Goal: Transaction & Acquisition: Download file/media

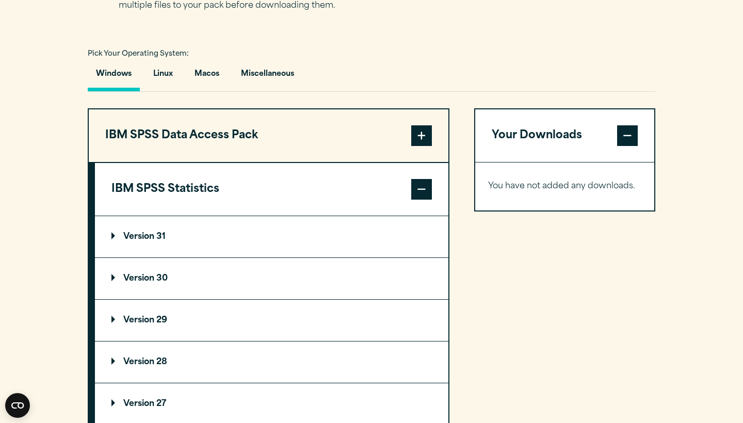
click at [159, 235] on p "Version 31" at bounding box center [138, 237] width 54 height 8
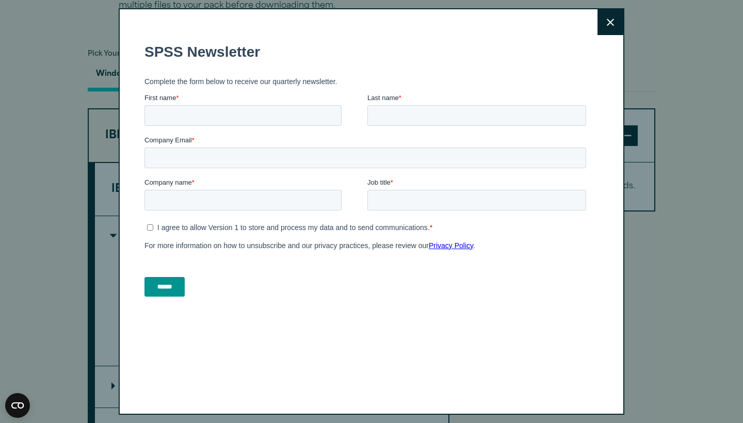
click at [615, 21] on button "Close" at bounding box center [610, 22] width 26 height 26
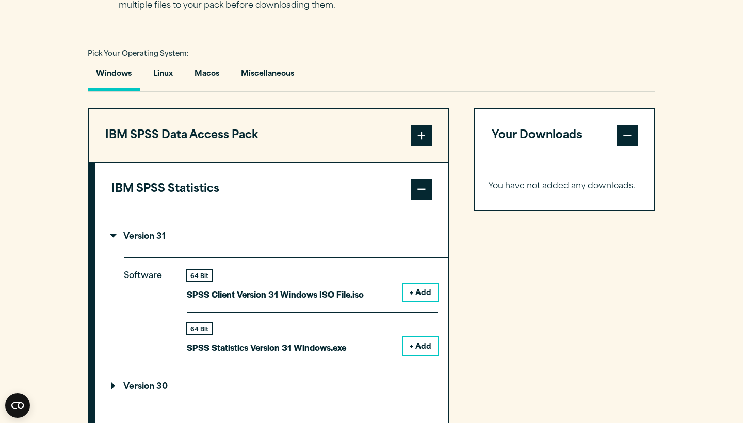
click at [410, 287] on button "+ Add" at bounding box center [420, 293] width 34 height 18
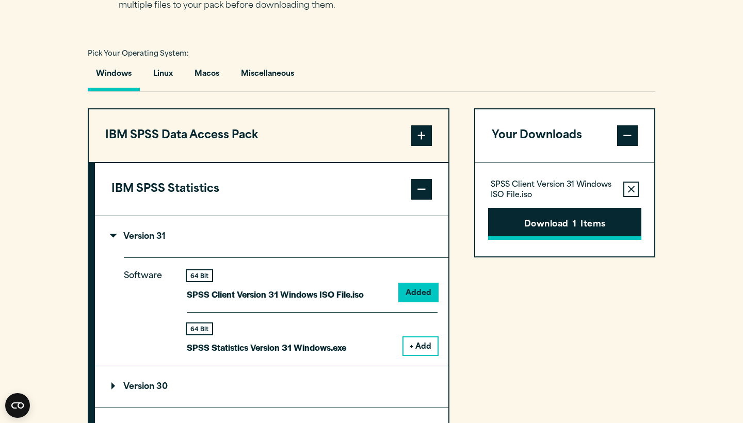
click at [538, 232] on button "Download 1 Items" at bounding box center [564, 224] width 153 height 32
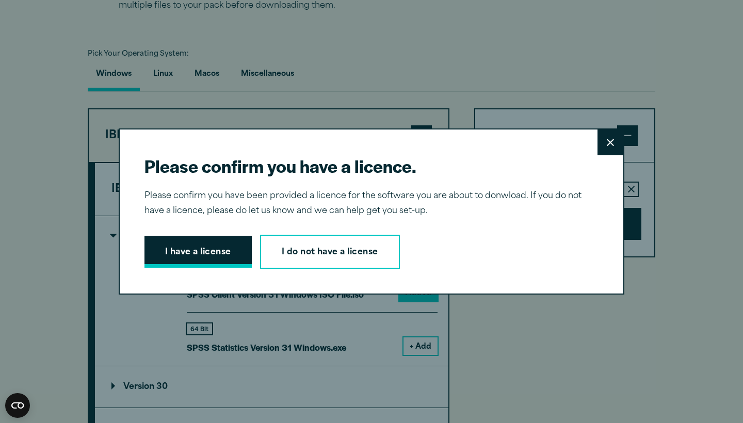
click at [203, 242] on button "I have a license" at bounding box center [197, 252] width 107 height 32
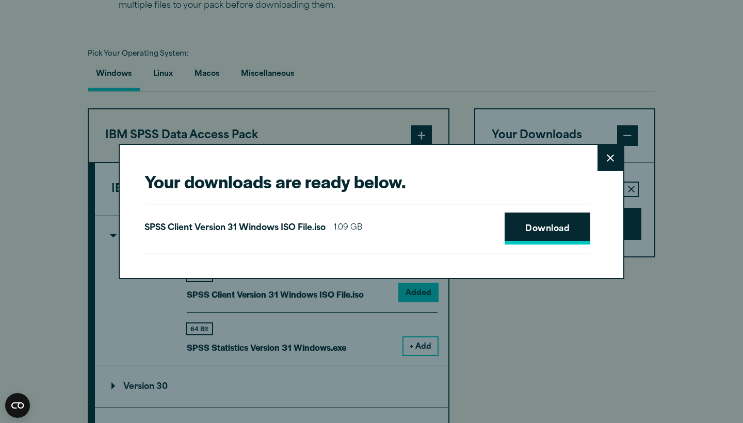
click at [552, 226] on link "Download" at bounding box center [547, 228] width 86 height 32
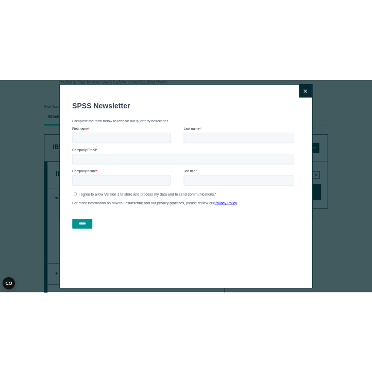
scroll to position [2, 0]
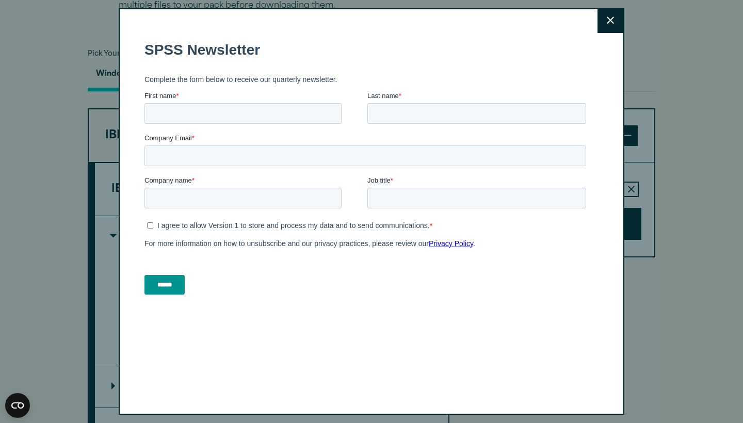
click at [612, 120] on div "Close" at bounding box center [371, 211] width 505 height 406
click at [600, 29] on button "Close" at bounding box center [610, 20] width 26 height 26
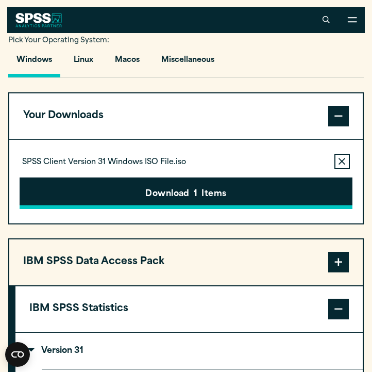
click at [267, 191] on button "Download 1 Items" at bounding box center [186, 193] width 333 height 32
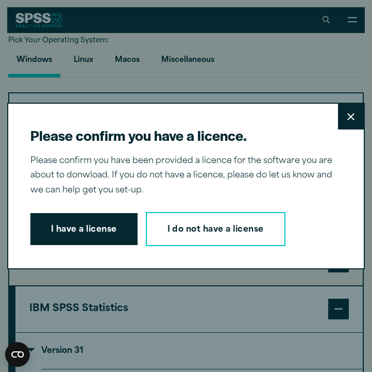
click at [354, 119] on icon at bounding box center [351, 117] width 7 height 8
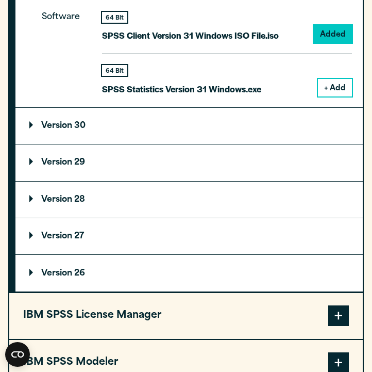
scroll to position [1078, 0]
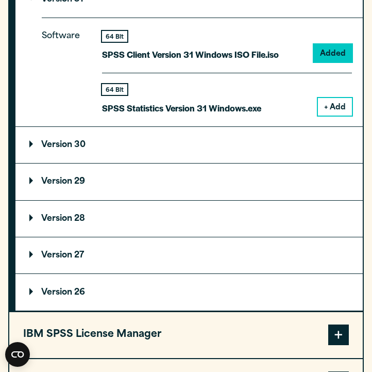
click at [340, 107] on button "+ Add" at bounding box center [335, 107] width 34 height 18
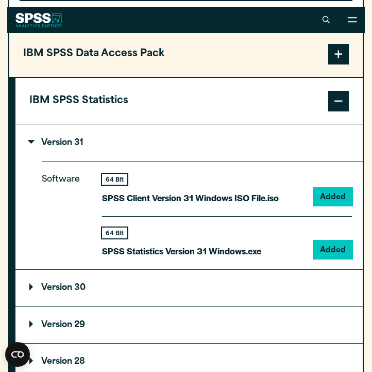
scroll to position [959, 0]
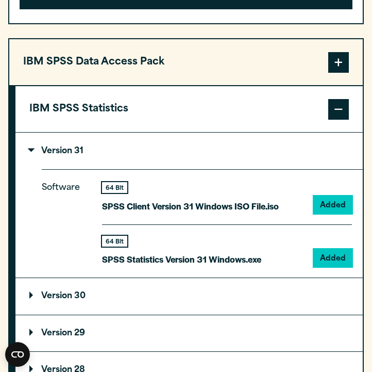
click at [115, 243] on div "64 Bit" at bounding box center [114, 241] width 25 height 11
click at [248, 261] on p "SPSS Statistics Version 31 Windows.exe" at bounding box center [181, 259] width 159 height 15
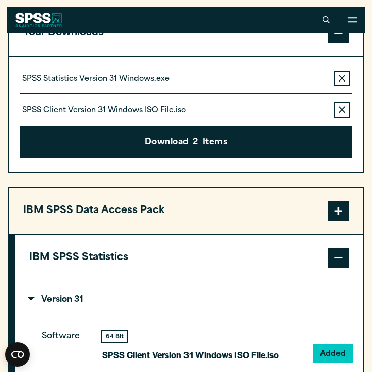
scroll to position [807, 0]
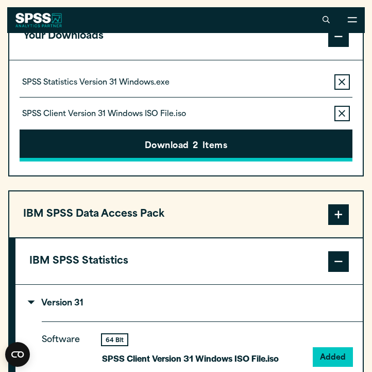
click at [275, 138] on button "Download 2 Items" at bounding box center [186, 145] width 333 height 32
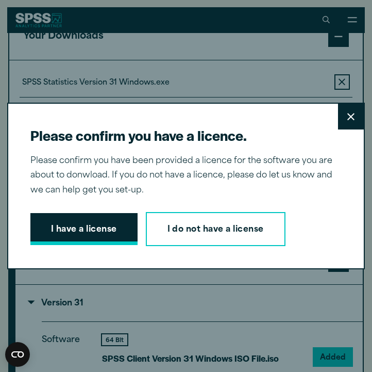
click at [96, 227] on button "I have a license" at bounding box center [83, 229] width 107 height 32
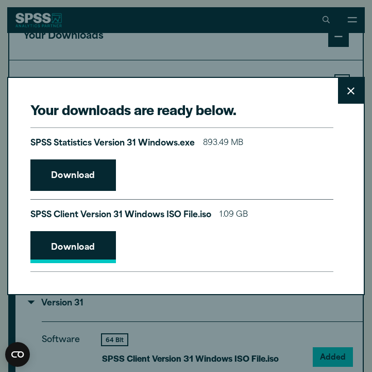
click at [96, 252] on link "Download" at bounding box center [73, 247] width 86 height 32
click at [79, 170] on link "Download" at bounding box center [73, 175] width 86 height 32
click at [356, 90] on button "Close" at bounding box center [351, 91] width 26 height 26
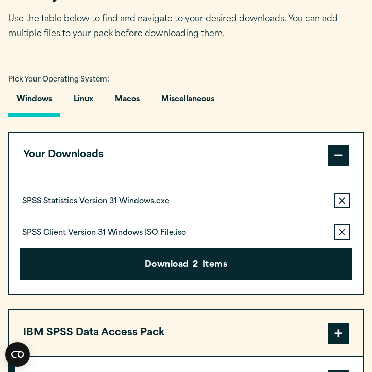
scroll to position [689, 0]
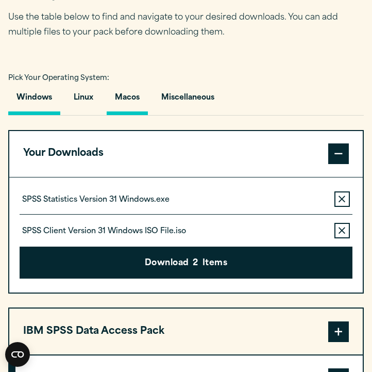
click at [124, 95] on button "Macos" at bounding box center [127, 100] width 41 height 29
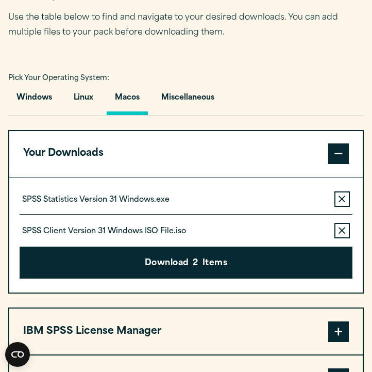
click at [124, 101] on button "Macos" at bounding box center [127, 100] width 41 height 29
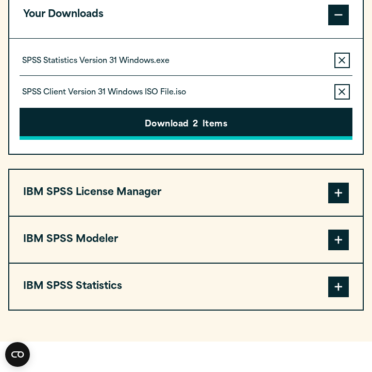
scroll to position [841, 0]
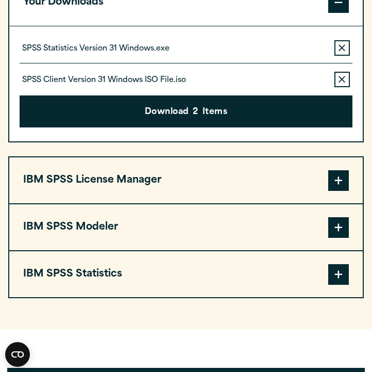
click at [125, 286] on button "IBM SPSS Statistics" at bounding box center [186, 274] width 354 height 46
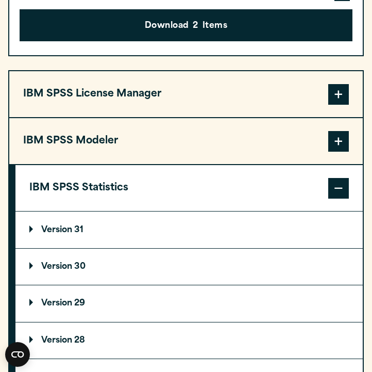
scroll to position [928, 0]
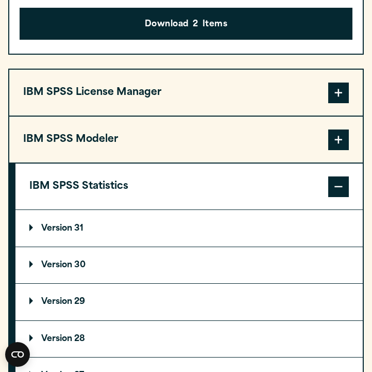
click at [77, 235] on summary "Version 31" at bounding box center [189, 228] width 348 height 36
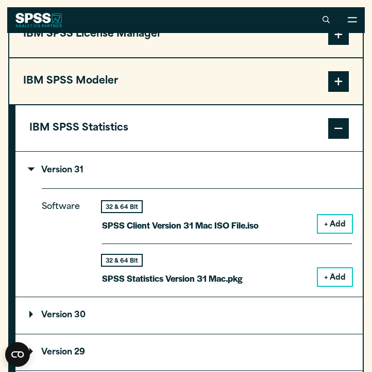
scroll to position [986, 0]
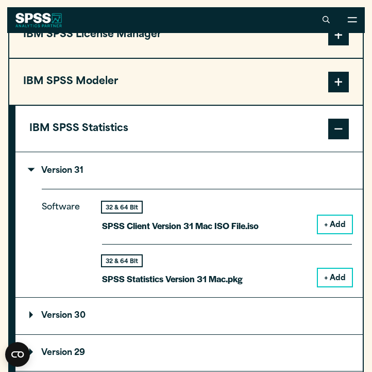
click at [342, 276] on button "+ Add" at bounding box center [335, 278] width 34 height 18
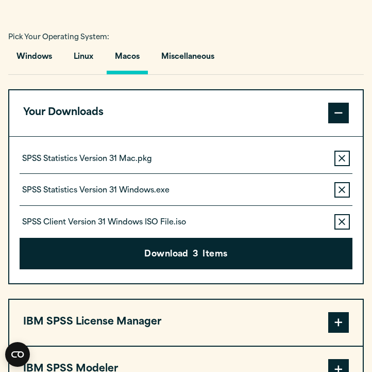
scroll to position [730, 0]
click at [346, 190] on icon "button" at bounding box center [342, 189] width 7 height 7
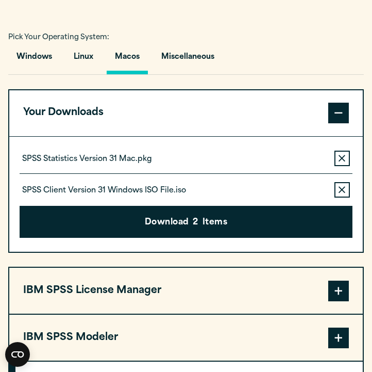
click at [346, 190] on icon "button" at bounding box center [342, 189] width 7 height 7
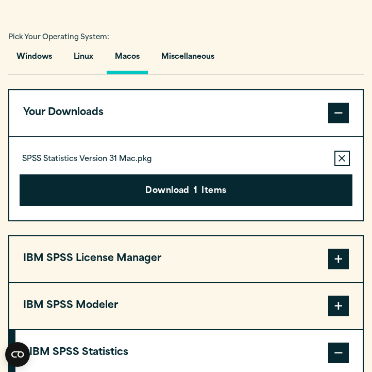
click at [257, 185] on button "Download 1 Items" at bounding box center [186, 190] width 333 height 32
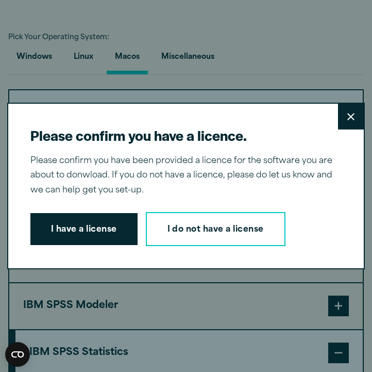
click at [57, 230] on button "I have a license" at bounding box center [83, 229] width 107 height 32
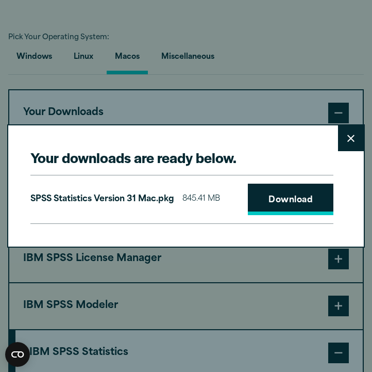
click at [305, 191] on link "Download" at bounding box center [291, 200] width 86 height 32
